Goal: Task Accomplishment & Management: Use online tool/utility

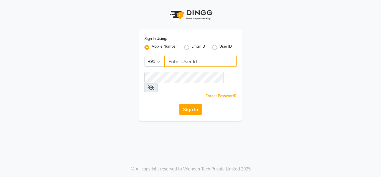
click at [201, 61] on input "Username" at bounding box center [201, 61] width 72 height 11
type input "8157804235"
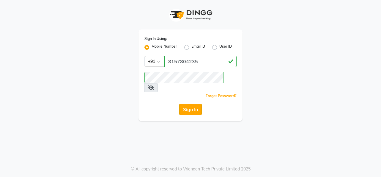
click at [190, 104] on button "Sign In" at bounding box center [190, 109] width 23 height 11
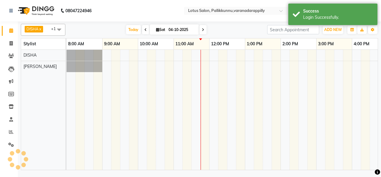
select select "en"
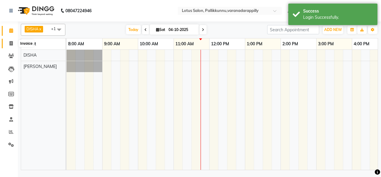
click at [12, 42] on icon at bounding box center [11, 43] width 3 height 4
select select "service"
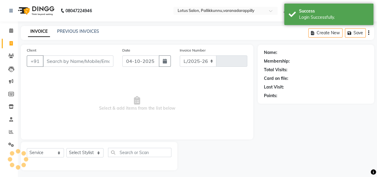
select select "8188"
type input "1157"
click at [77, 59] on input "Client" at bounding box center [78, 60] width 71 height 11
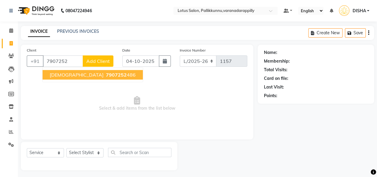
click at [106, 72] on span "7907252" at bounding box center [116, 75] width 21 height 6
type input "7907252486"
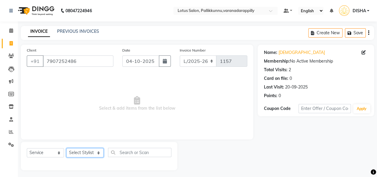
click at [91, 151] on select "Select Stylist DISHA [PERSON_NAME] Naflin [PERSON_NAME] [PERSON_NAME]" at bounding box center [84, 152] width 37 height 9
select select "89522"
click at [66, 148] on select "Select Stylist DISHA [PERSON_NAME] Naflin [PERSON_NAME] [PERSON_NAME]" at bounding box center [84, 152] width 37 height 9
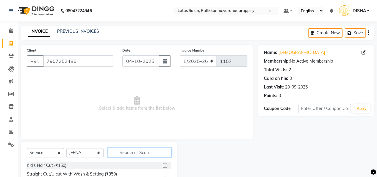
click at [119, 150] on input "text" at bounding box center [139, 152] width 63 height 9
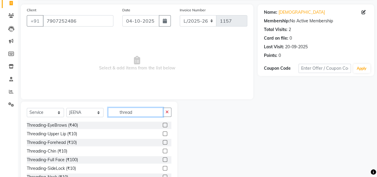
scroll to position [48, 0]
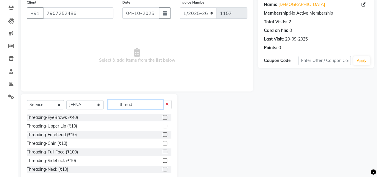
type input "thread"
click at [163, 116] on label at bounding box center [165, 117] width 4 height 4
click at [163, 116] on input "checkbox" at bounding box center [165, 117] width 4 height 4
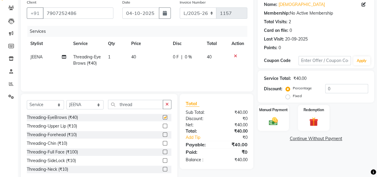
checkbox input "false"
click at [167, 106] on button "button" at bounding box center [167, 104] width 9 height 9
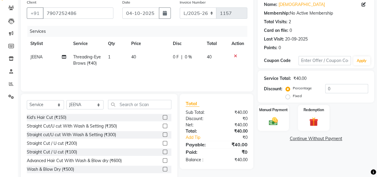
click at [163, 151] on label at bounding box center [165, 151] width 4 height 4
click at [163, 151] on input "checkbox" at bounding box center [165, 152] width 4 height 4
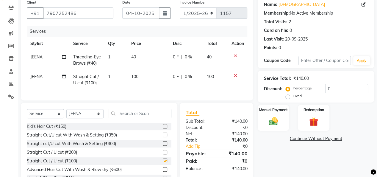
checkbox input "false"
click at [148, 115] on input "text" at bounding box center [139, 113] width 63 height 9
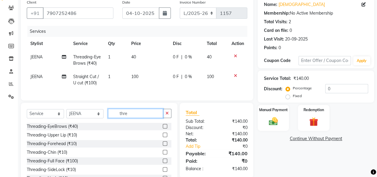
type input "thre"
click at [163, 137] on label at bounding box center [165, 134] width 4 height 4
click at [163, 137] on input "checkbox" at bounding box center [165, 135] width 4 height 4
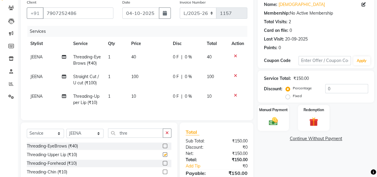
checkbox input "false"
click at [276, 119] on img at bounding box center [273, 121] width 15 height 11
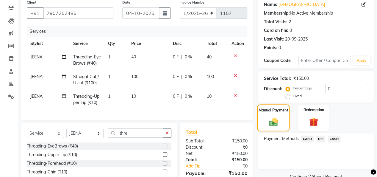
scroll to position [95, 0]
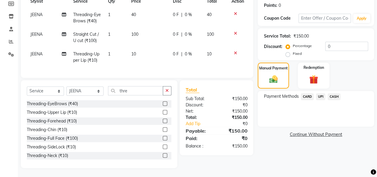
click at [320, 93] on span "UPI" at bounding box center [320, 96] width 9 height 7
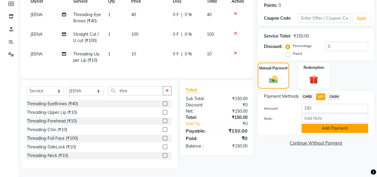
click at [321, 123] on button "Add Payment" at bounding box center [334, 127] width 67 height 9
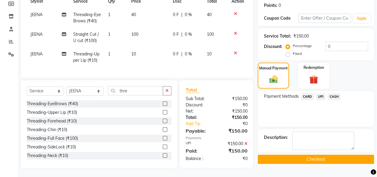
click at [320, 156] on button "Checkout" at bounding box center [316, 158] width 116 height 9
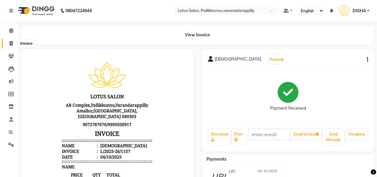
click at [9, 43] on span at bounding box center [11, 43] width 10 height 7
select select "service"
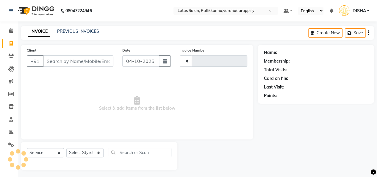
scroll to position [2, 0]
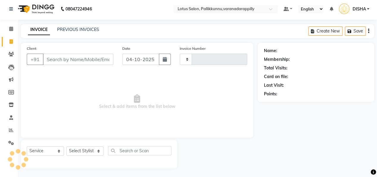
type input "1158"
select select "8188"
click at [73, 60] on input "Client" at bounding box center [78, 59] width 71 height 11
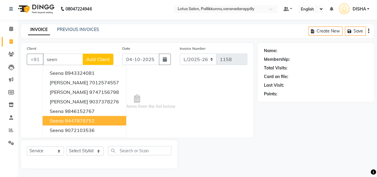
click at [71, 120] on ngb-highlight "9447878752" at bounding box center [80, 121] width 30 height 6
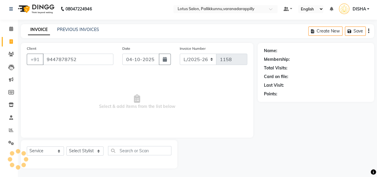
type input "9447878752"
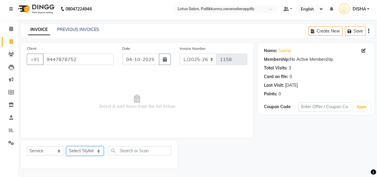
click at [97, 149] on select "Select Stylist DISHA [PERSON_NAME] Naflin [PERSON_NAME] [PERSON_NAME]" at bounding box center [84, 150] width 37 height 9
select select "60354"
click at [66, 146] on select "Select Stylist DISHA [PERSON_NAME] Naflin [PERSON_NAME] [PERSON_NAME]" at bounding box center [84, 150] width 37 height 9
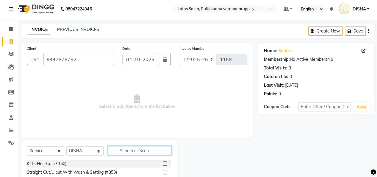
click at [127, 152] on input "text" at bounding box center [139, 150] width 63 height 9
type input "thre"
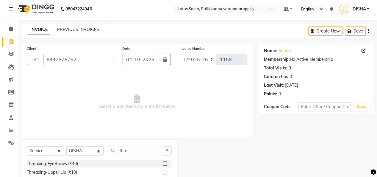
click at [163, 164] on label at bounding box center [165, 163] width 4 height 4
click at [163, 164] on input "checkbox" at bounding box center [165, 164] width 4 height 4
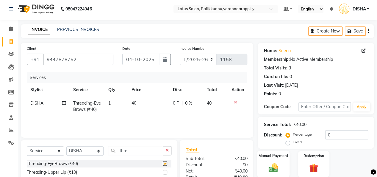
checkbox input "false"
click at [272, 161] on div "Manual Payment" at bounding box center [273, 163] width 32 height 27
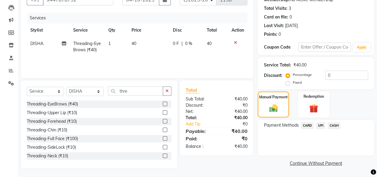
click at [337, 124] on span "CASH" at bounding box center [334, 125] width 13 height 7
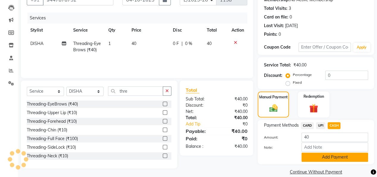
click at [318, 157] on button "Add Payment" at bounding box center [334, 156] width 67 height 9
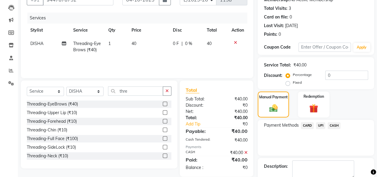
scroll to position [85, 0]
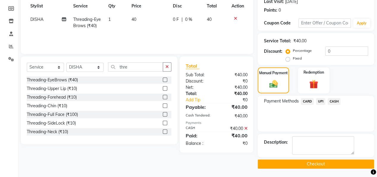
click at [318, 162] on button "Checkout" at bounding box center [316, 163] width 116 height 9
